Goal: Task Accomplishment & Management: Manage account settings

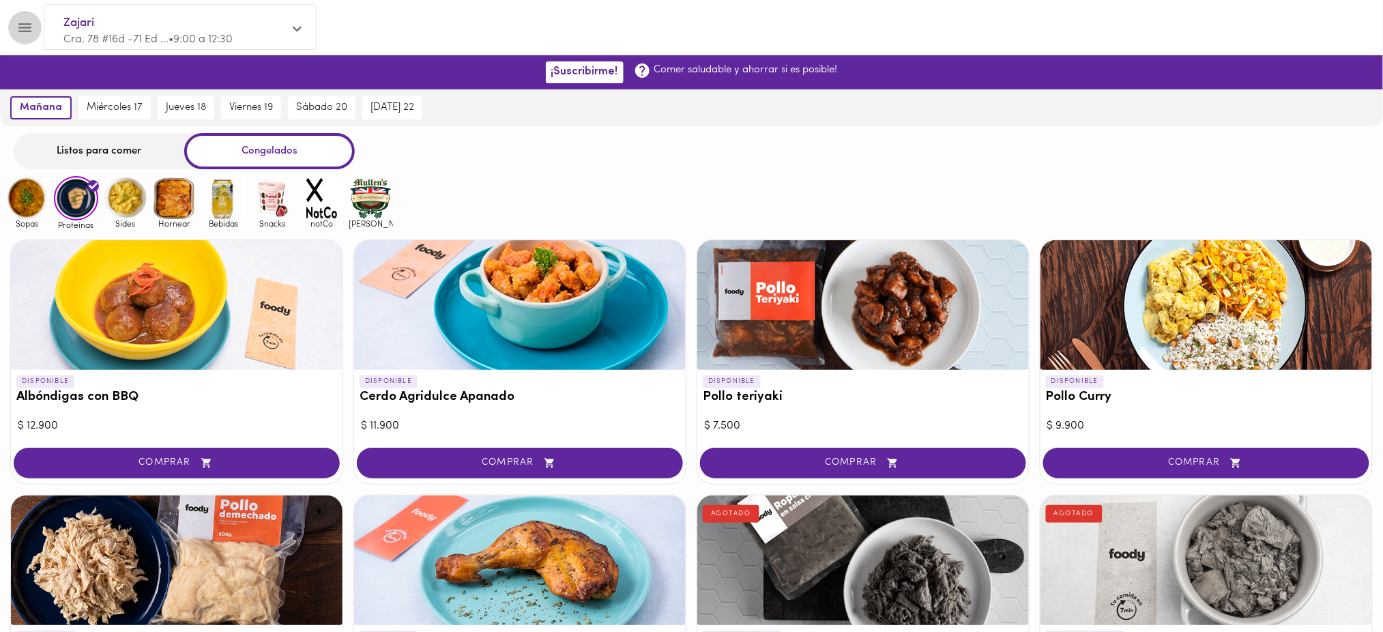
click at [24, 31] on icon "Menu" at bounding box center [24, 27] width 17 height 17
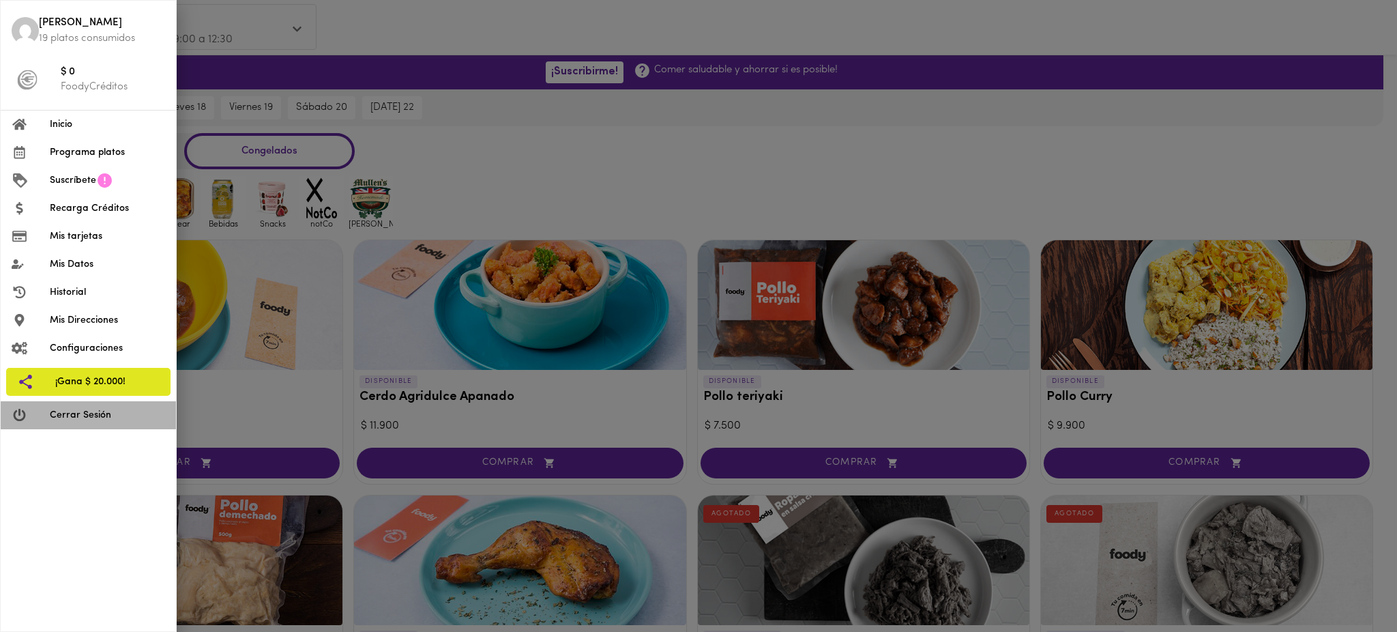
click at [70, 420] on span "Cerrar Sesión" at bounding box center [107, 415] width 115 height 14
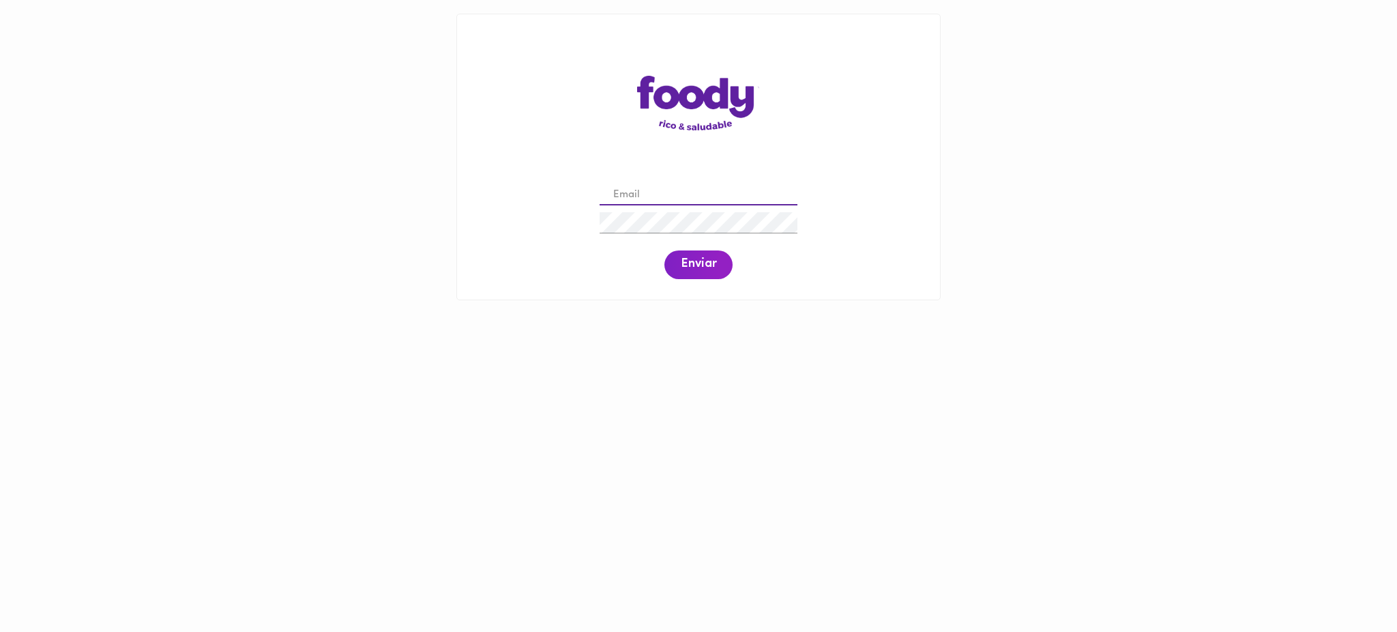
click at [656, 195] on input "email" at bounding box center [699, 195] width 198 height 21
paste input "[EMAIL_ADDRESS][DOMAIN_NAME]"
type input "mapifk00@gmail.com"
click at [685, 257] on span "Enviar" at bounding box center [698, 264] width 35 height 15
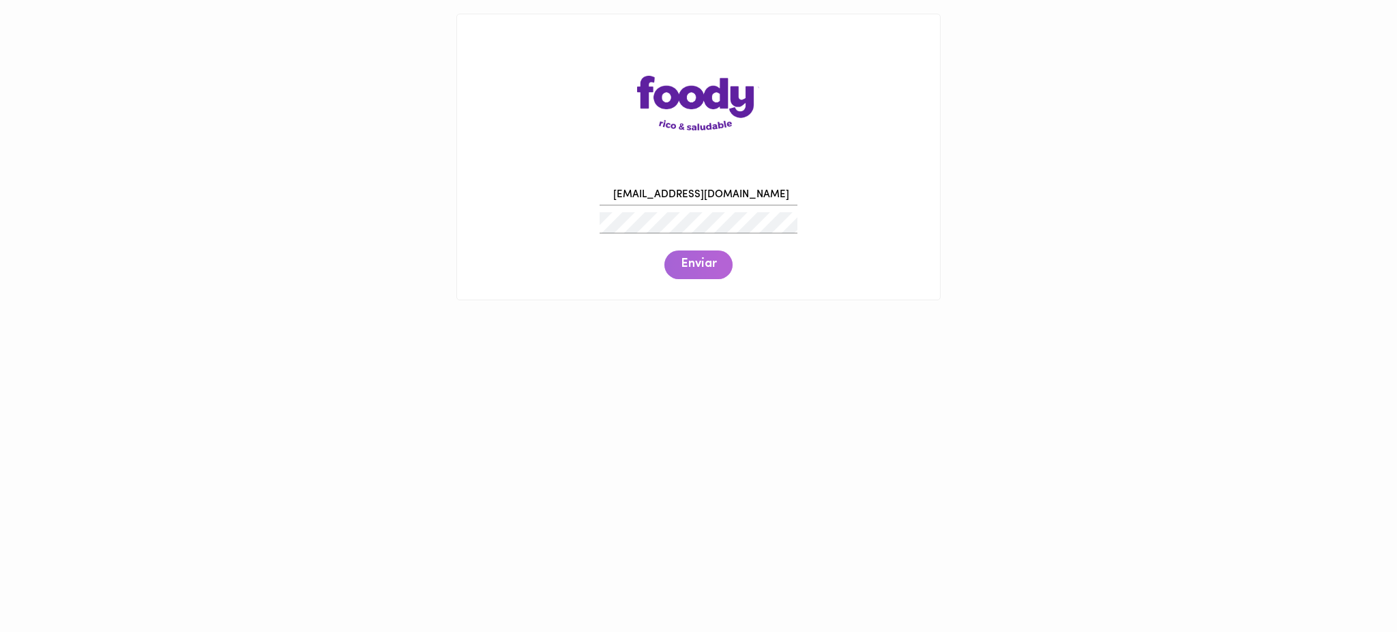
click at [693, 263] on span "Enviar" at bounding box center [698, 264] width 35 height 15
